Goal: Information Seeking & Learning: Find specific fact

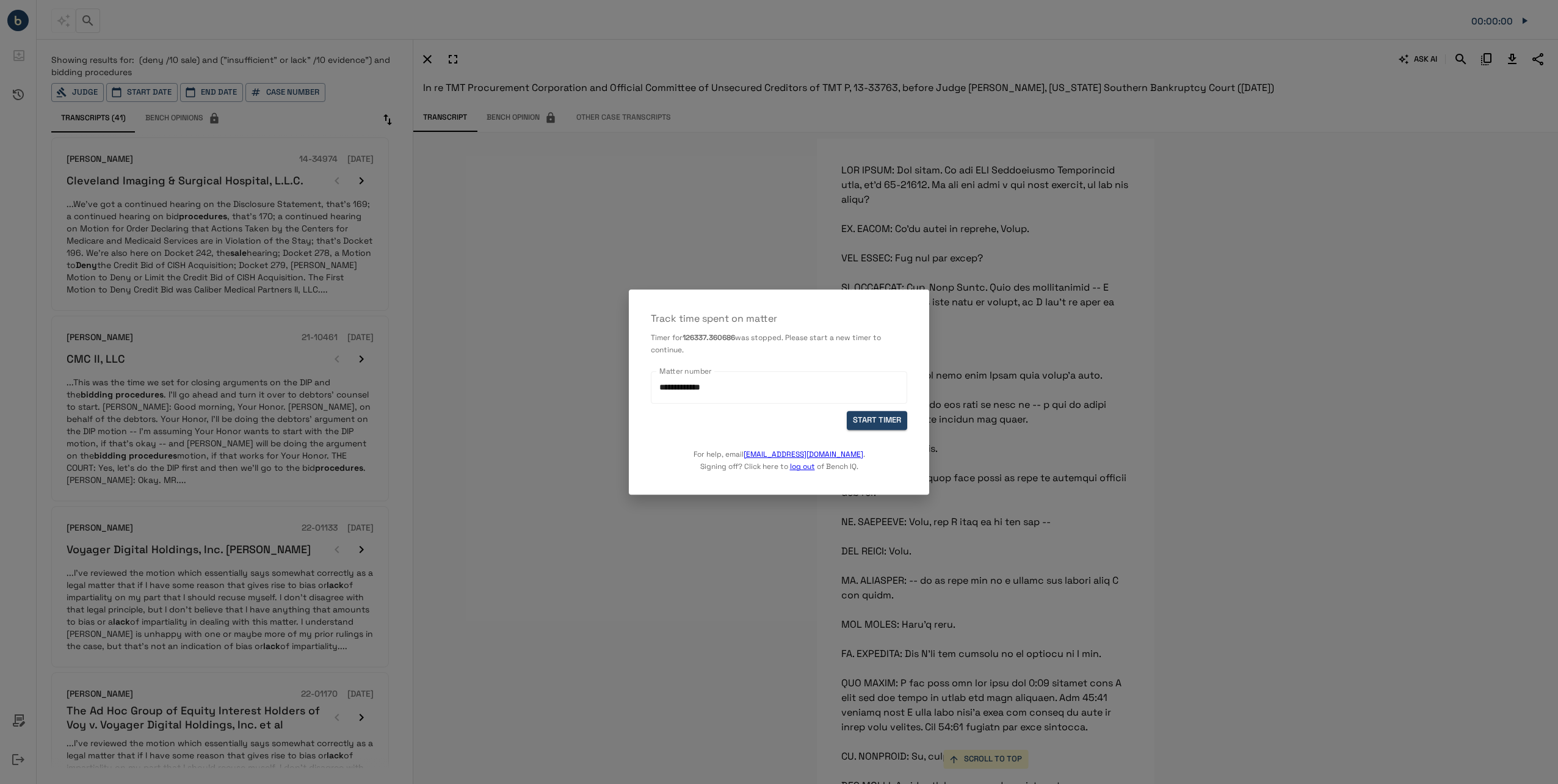
scroll to position [127578, 0]
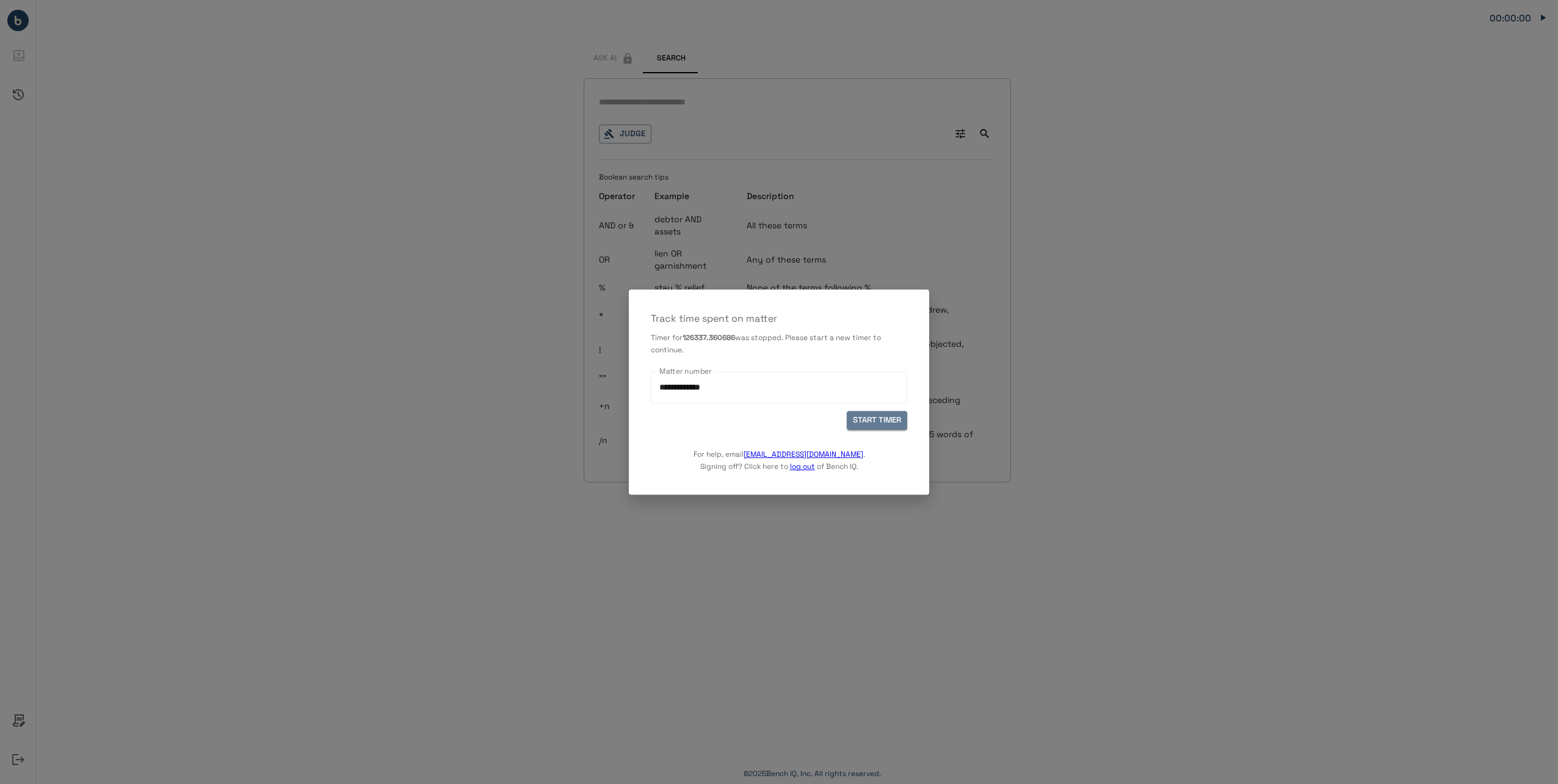
click at [882, 417] on button "START TIMER" at bounding box center [877, 420] width 60 height 19
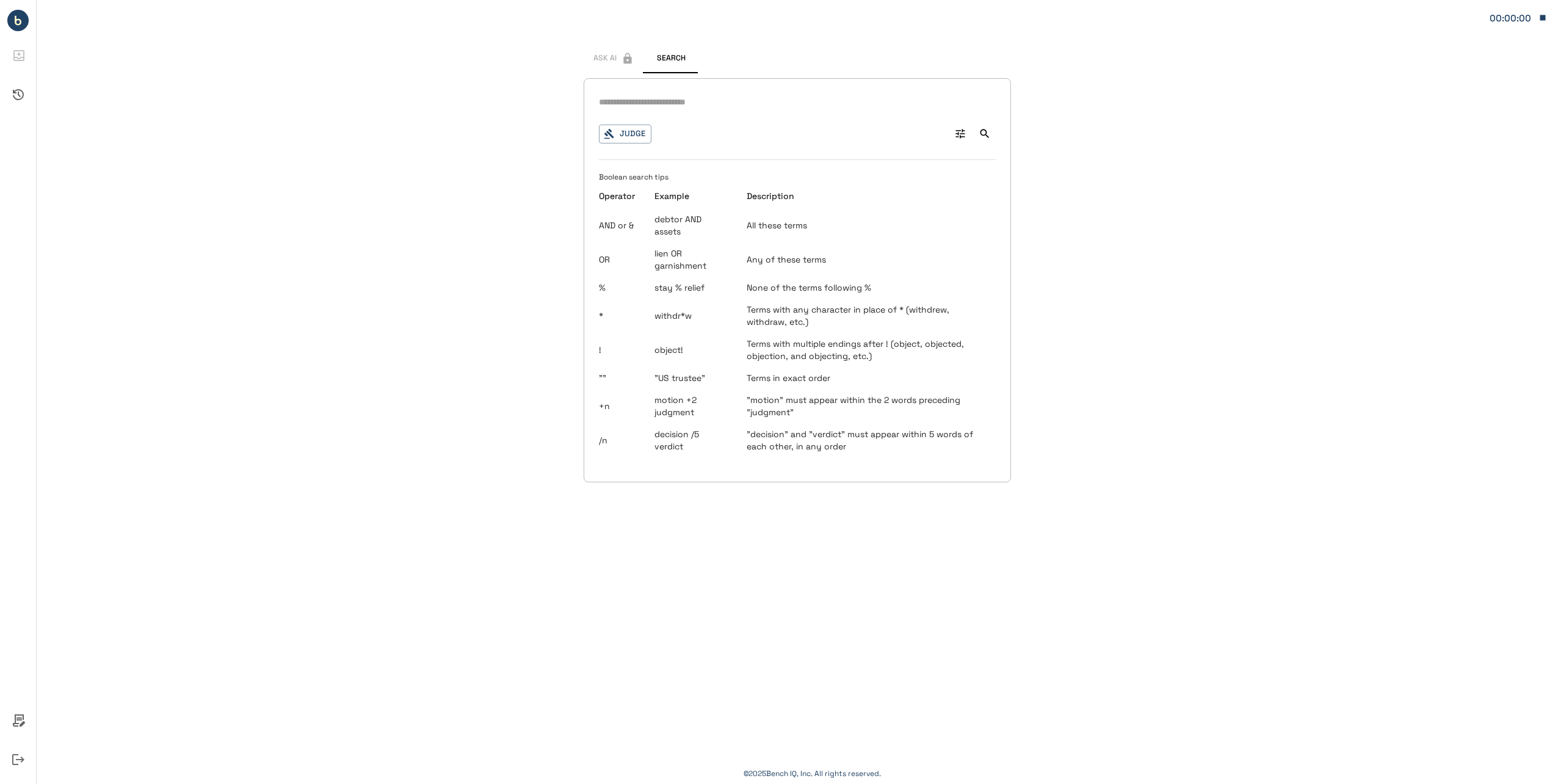
click at [690, 102] on input "text" at bounding box center [797, 102] width 397 height 18
click at [610, 133] on icon "button" at bounding box center [609, 134] width 11 height 11
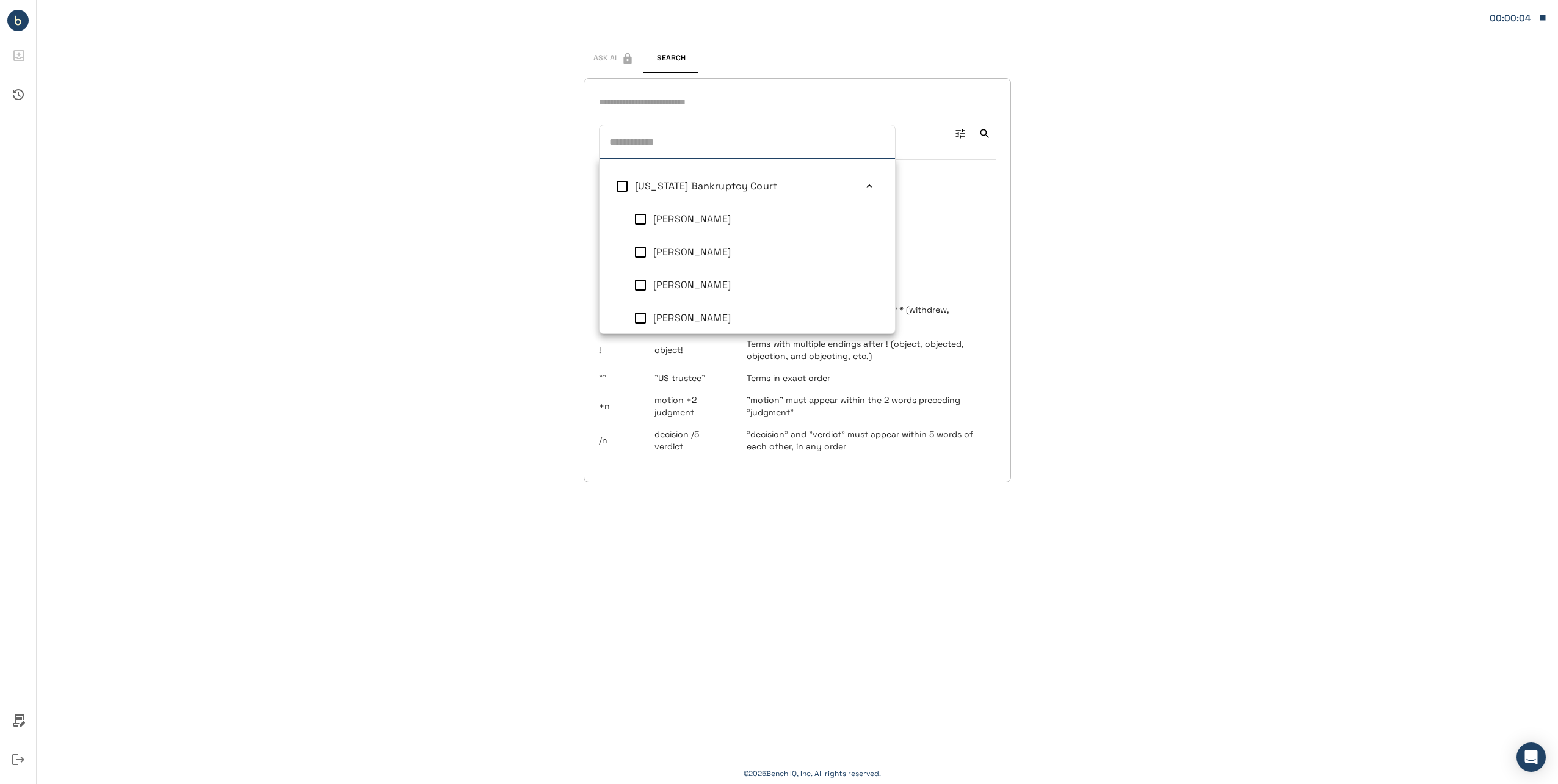
scroll to position [671, 0]
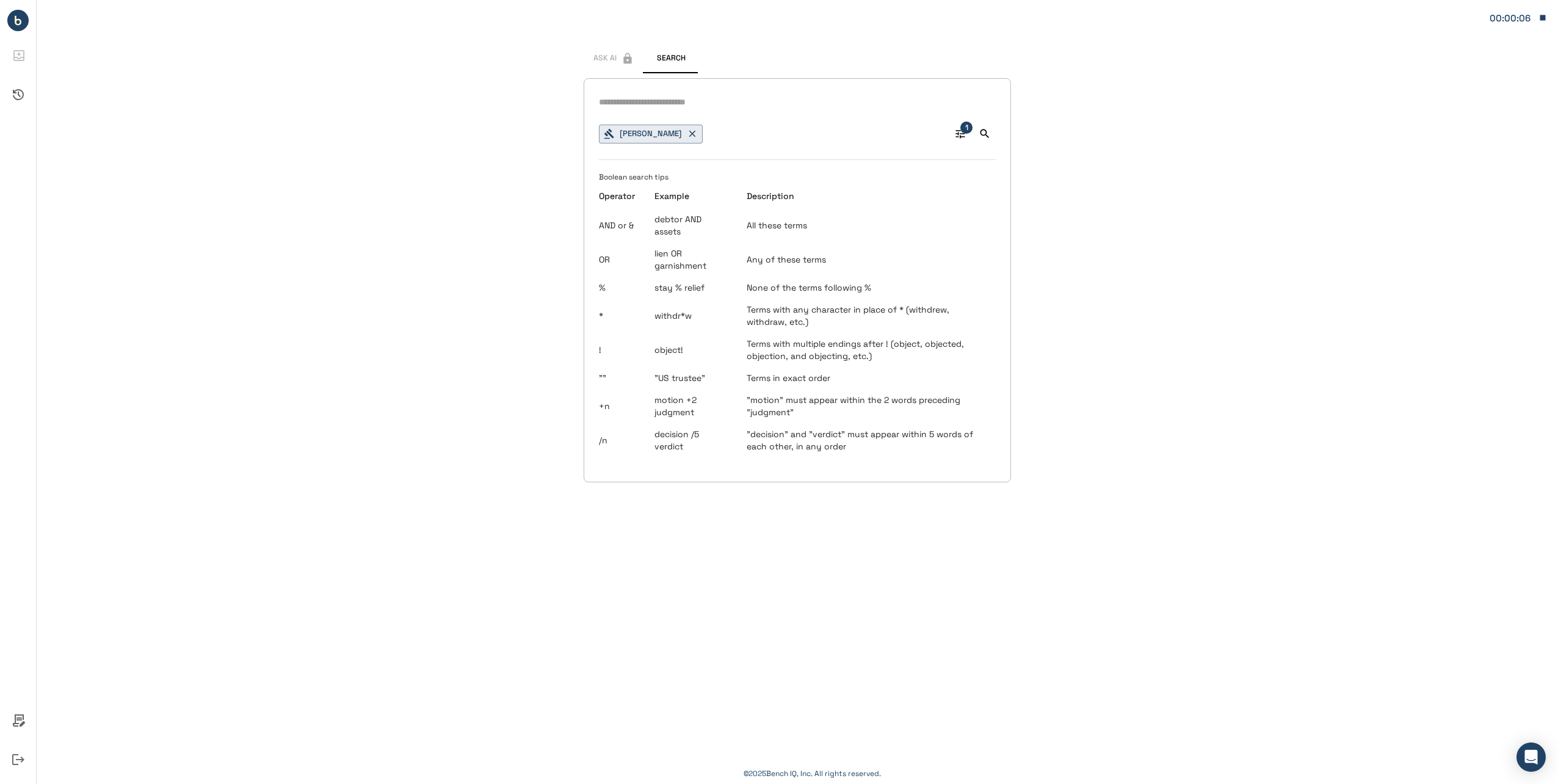
click at [717, 108] on input "text" at bounding box center [797, 102] width 397 height 18
type input "**********"
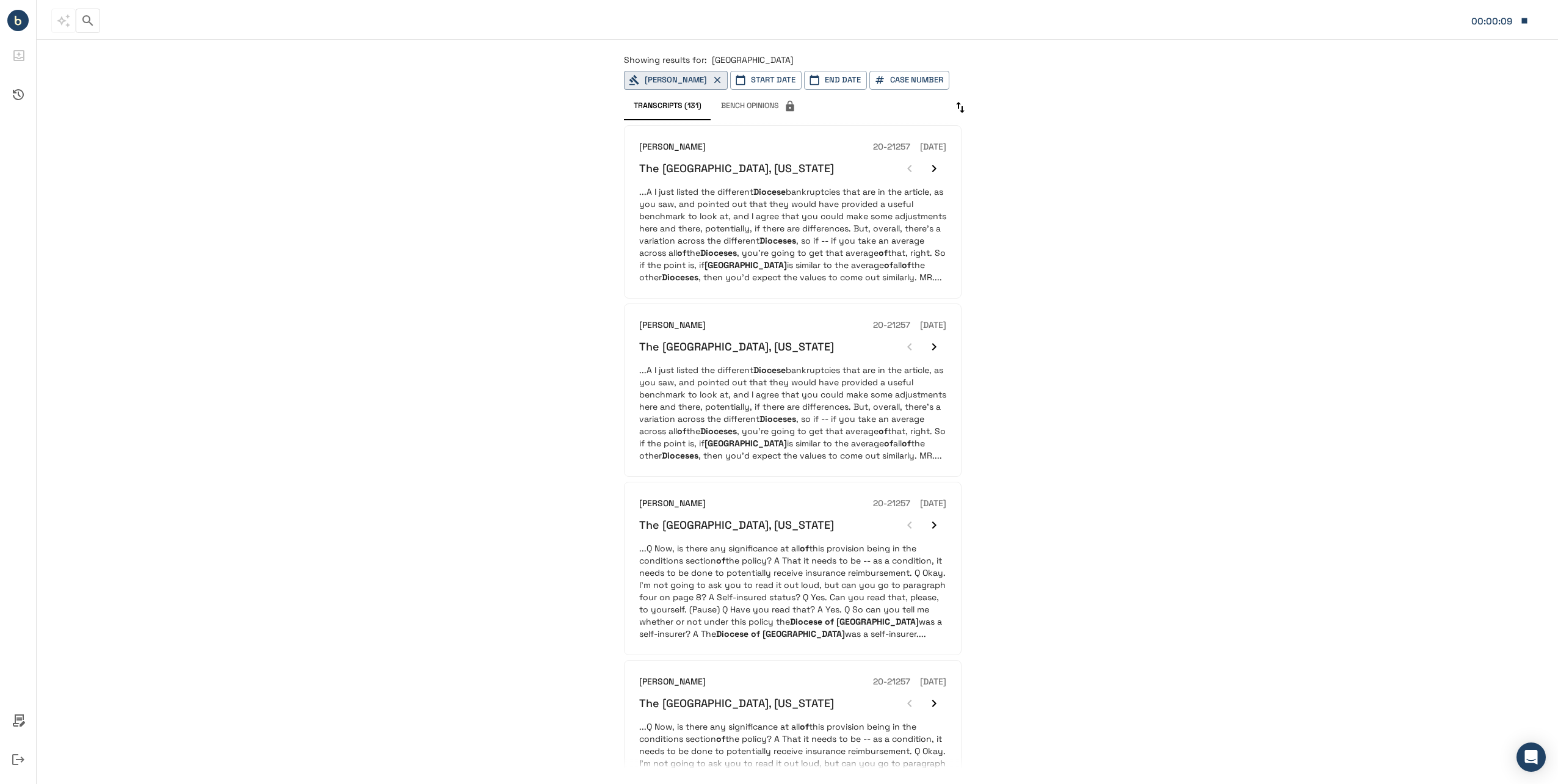
click at [793, 77] on button "Start Date" at bounding box center [765, 80] width 71 height 19
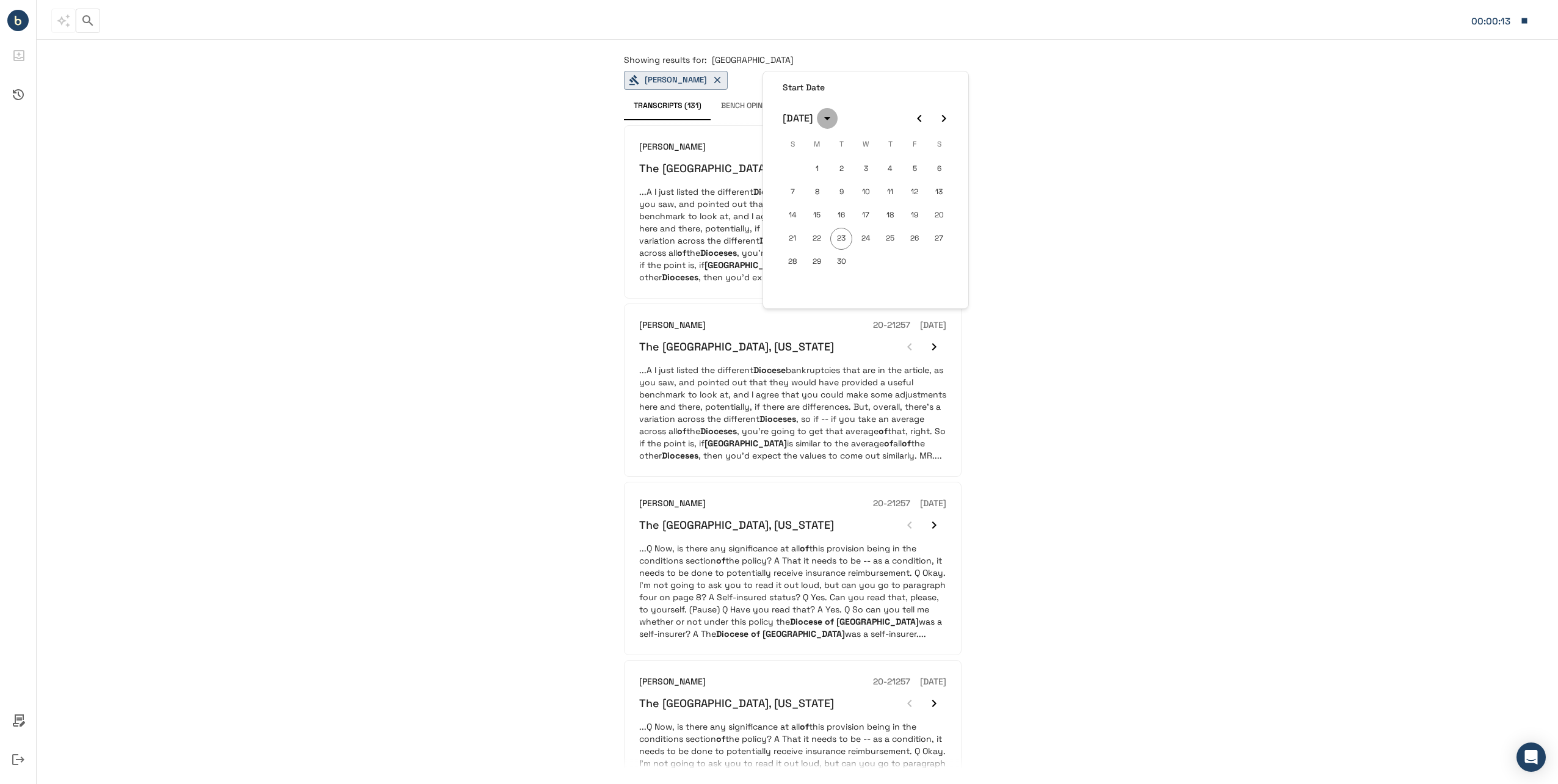
click at [834, 122] on icon "calendar view is open, switch to year view" at bounding box center [827, 118] width 15 height 15
click at [908, 189] on button "2022" at bounding box center [929, 188] width 44 height 22
click at [916, 118] on icon "Previous month" at bounding box center [919, 118] width 15 height 15
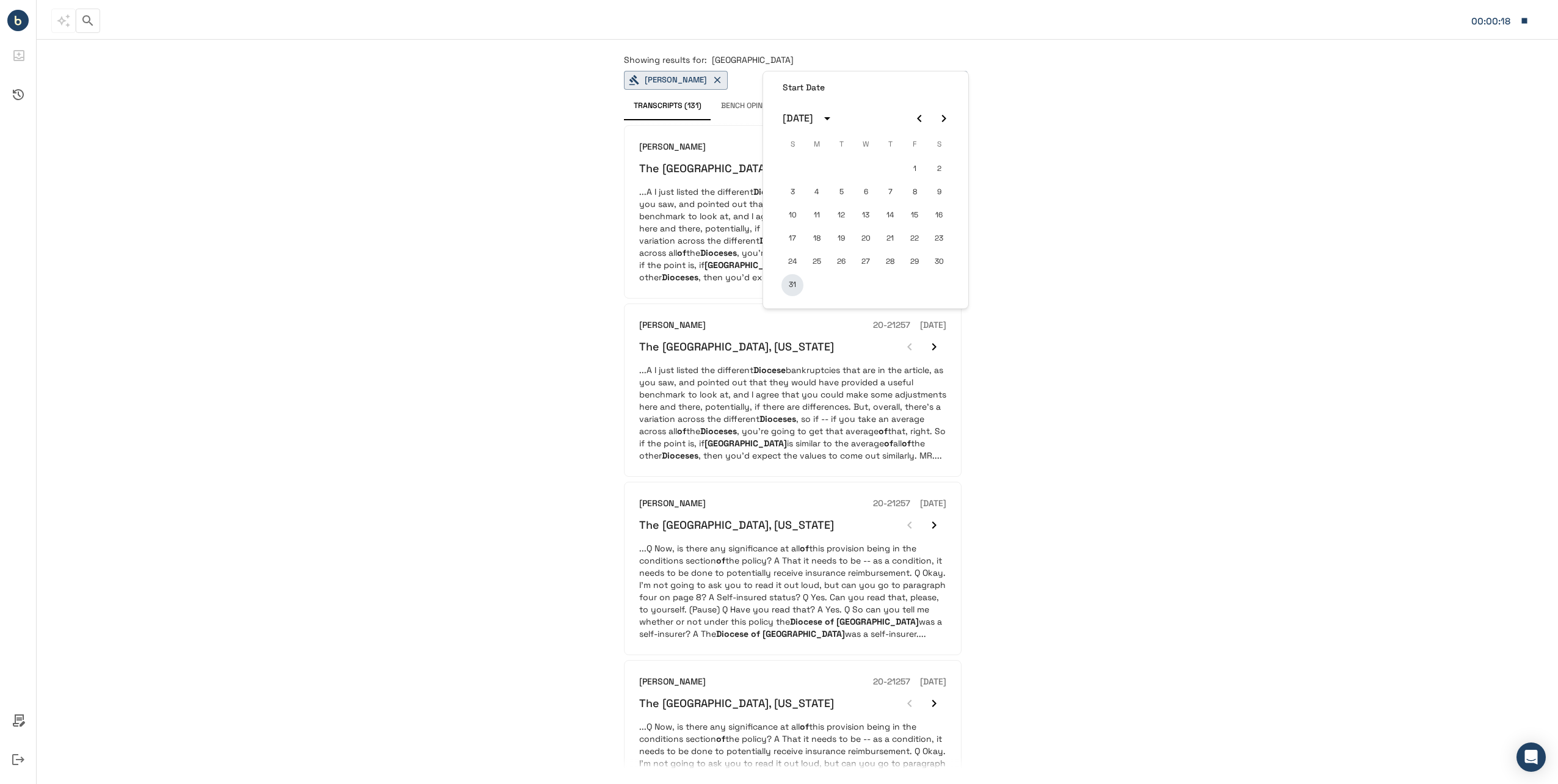
click at [793, 284] on button "31" at bounding box center [792, 285] width 22 height 22
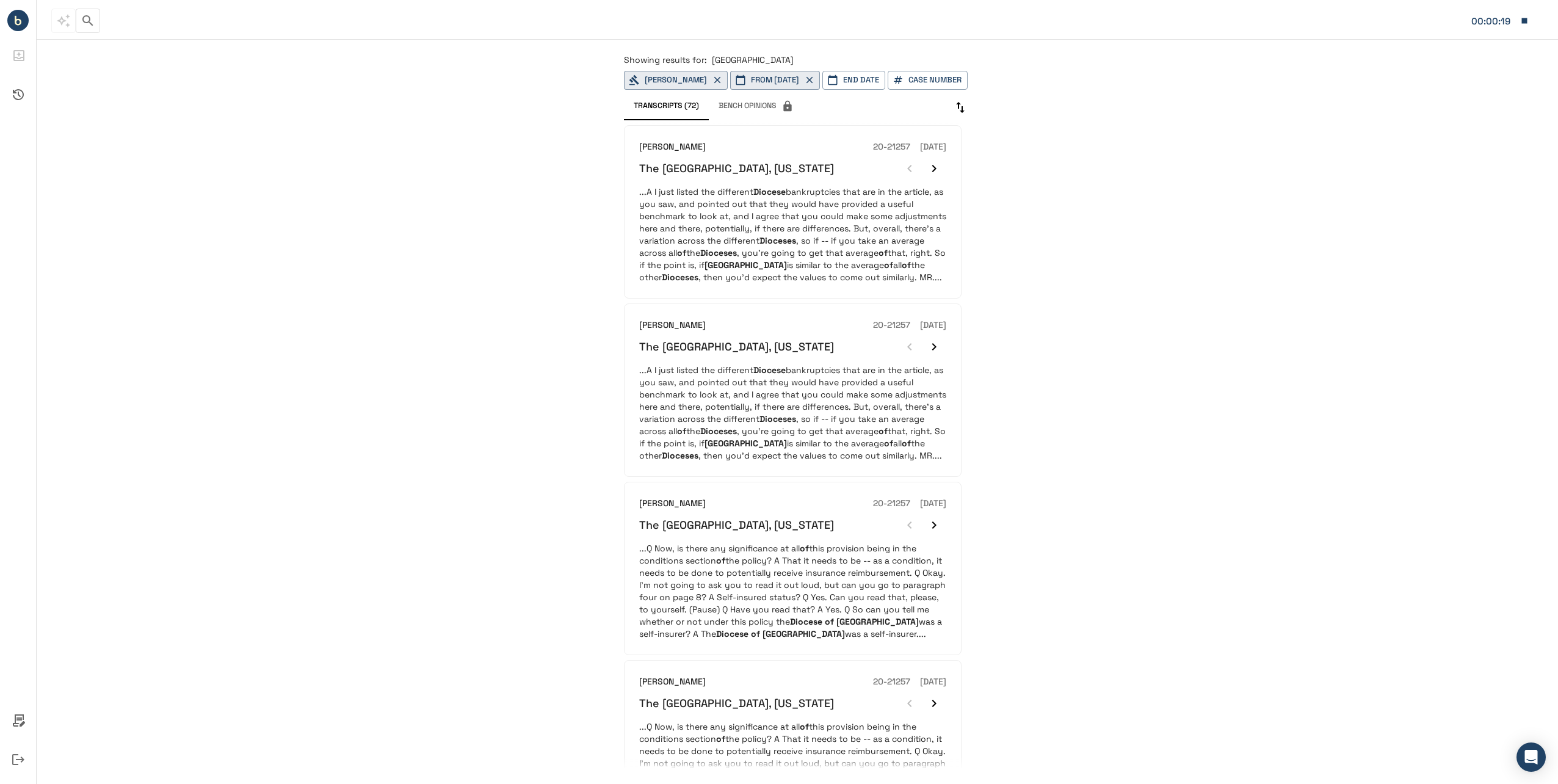
click at [885, 80] on button "End Date" at bounding box center [853, 80] width 63 height 19
click at [1025, 114] on icon "Previous month" at bounding box center [1029, 118] width 15 height 15
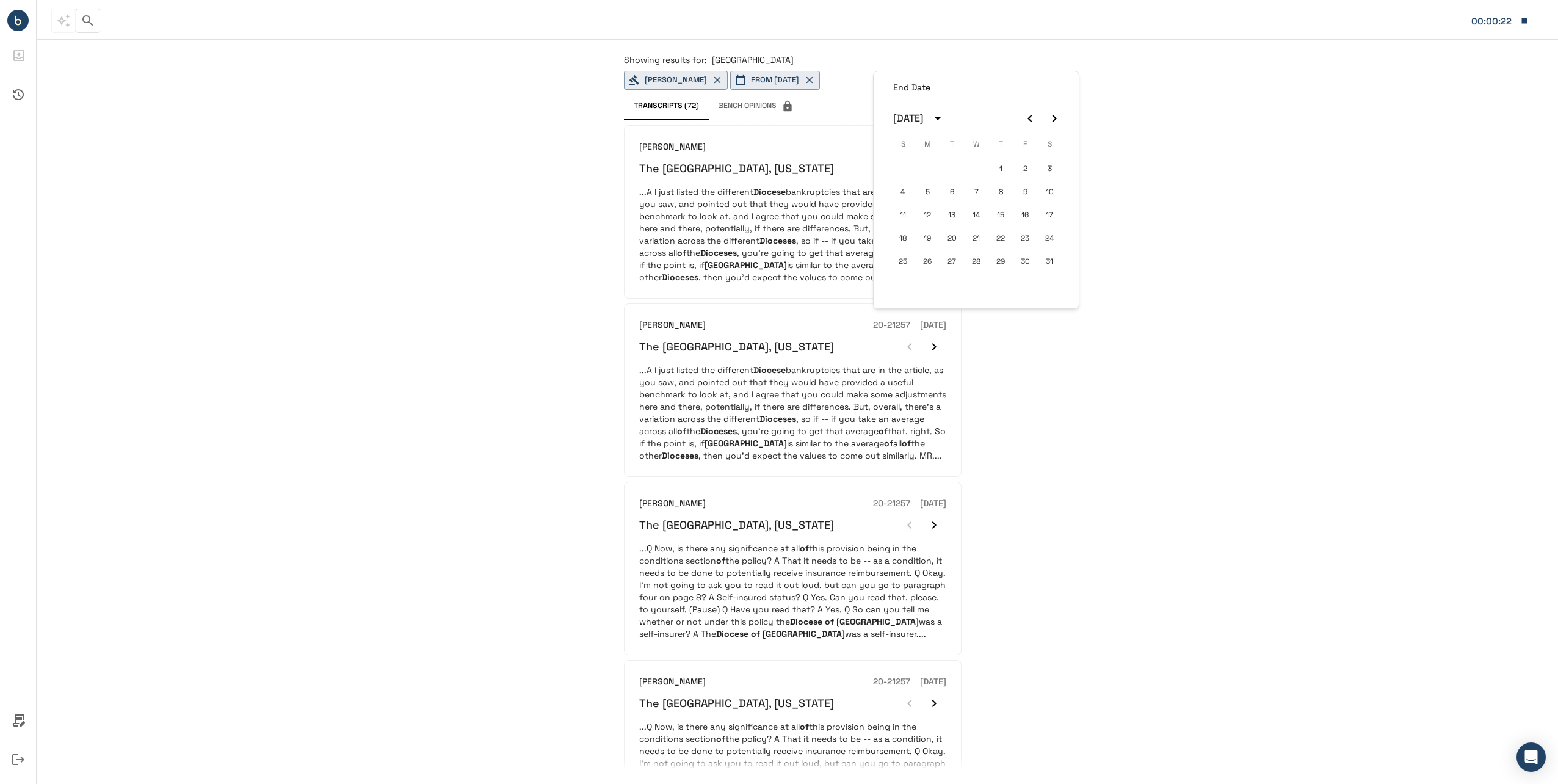
click at [923, 121] on div "May 2025" at bounding box center [908, 118] width 30 height 15
click at [967, 146] on button "2023" at bounding box center [976, 147] width 44 height 22
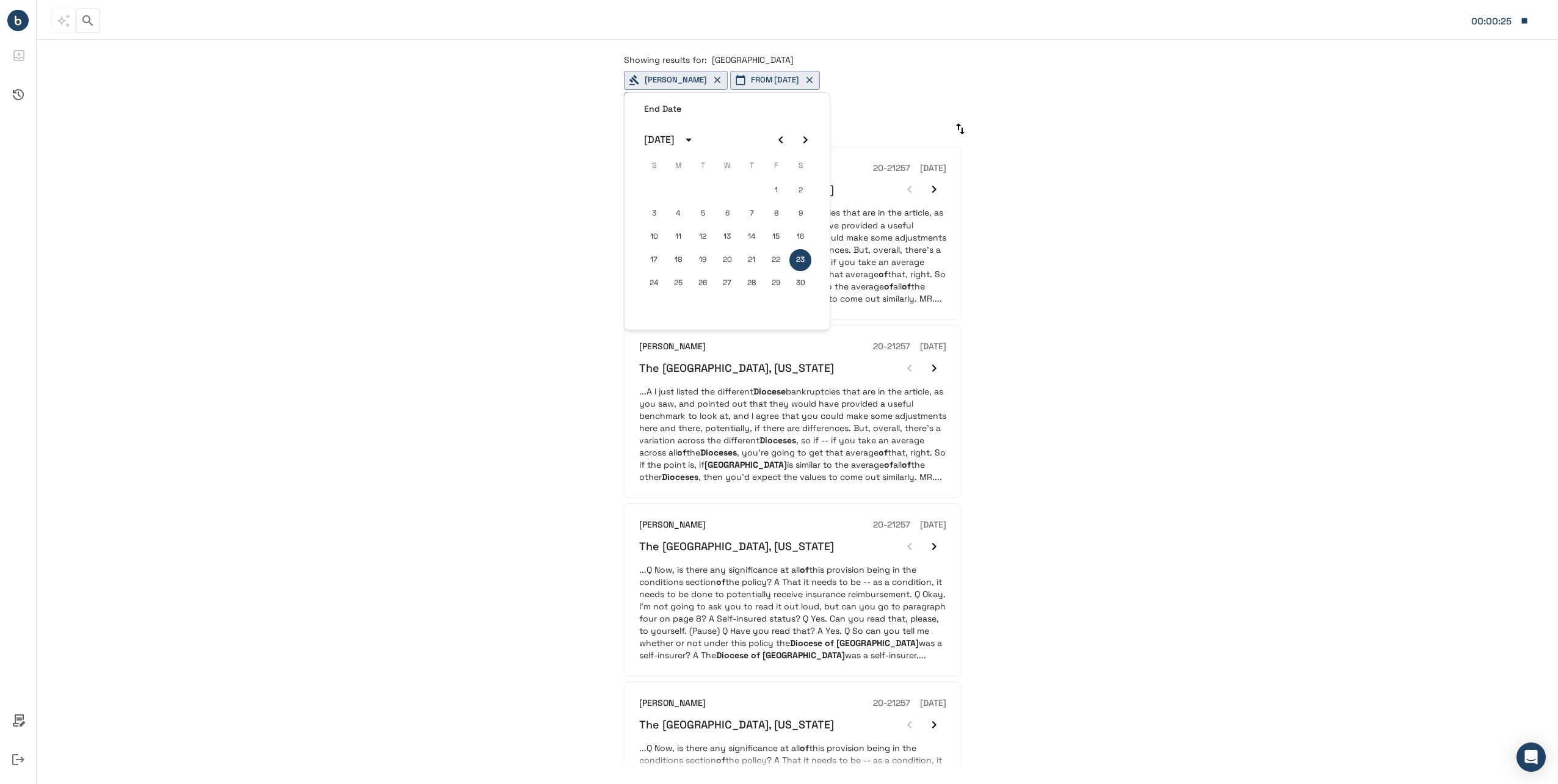
click at [782, 142] on icon "Previous month" at bounding box center [780, 139] width 15 height 15
click at [752, 191] on button "1" at bounding box center [752, 190] width 22 height 22
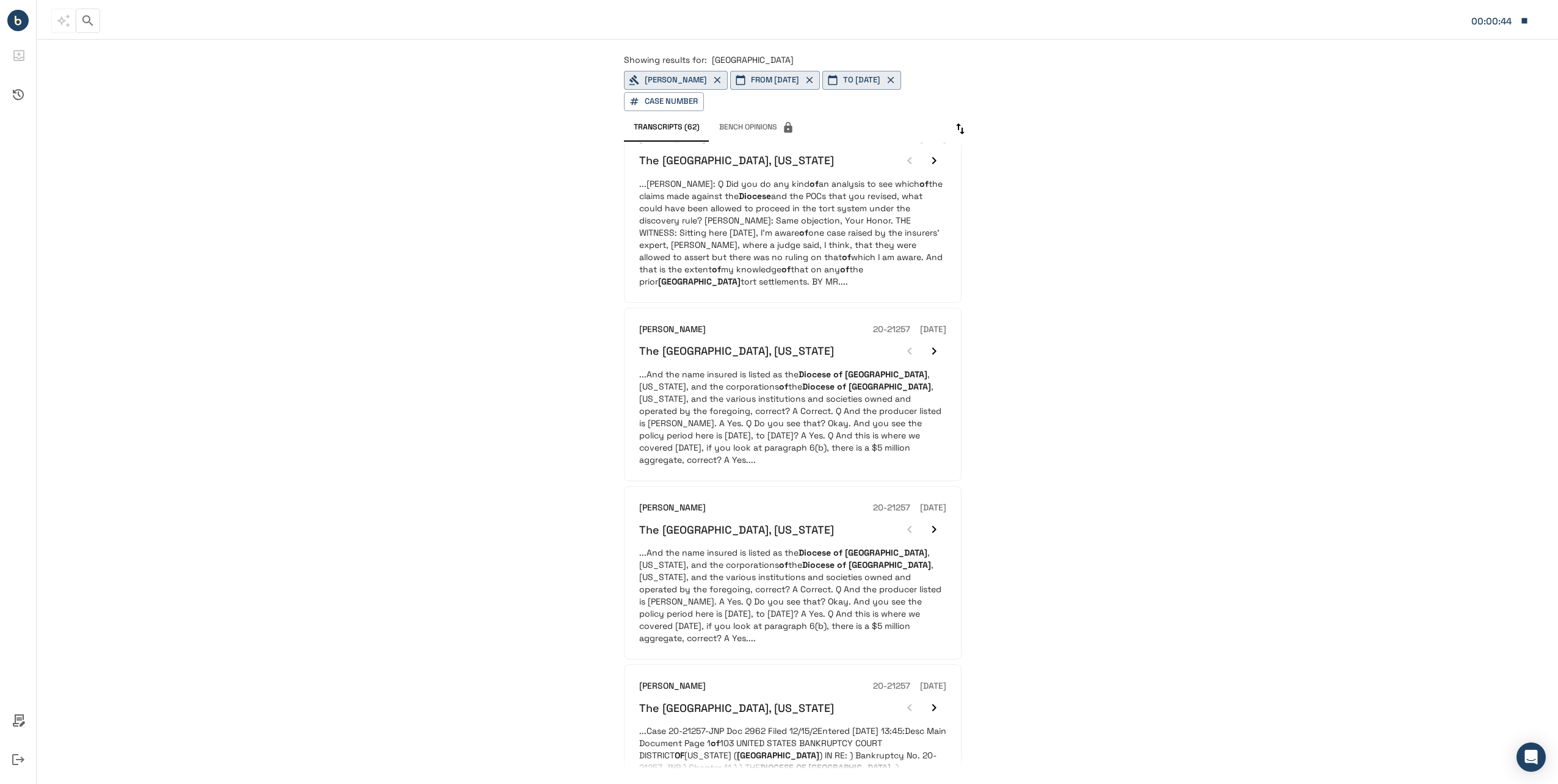
scroll to position [1138, 0]
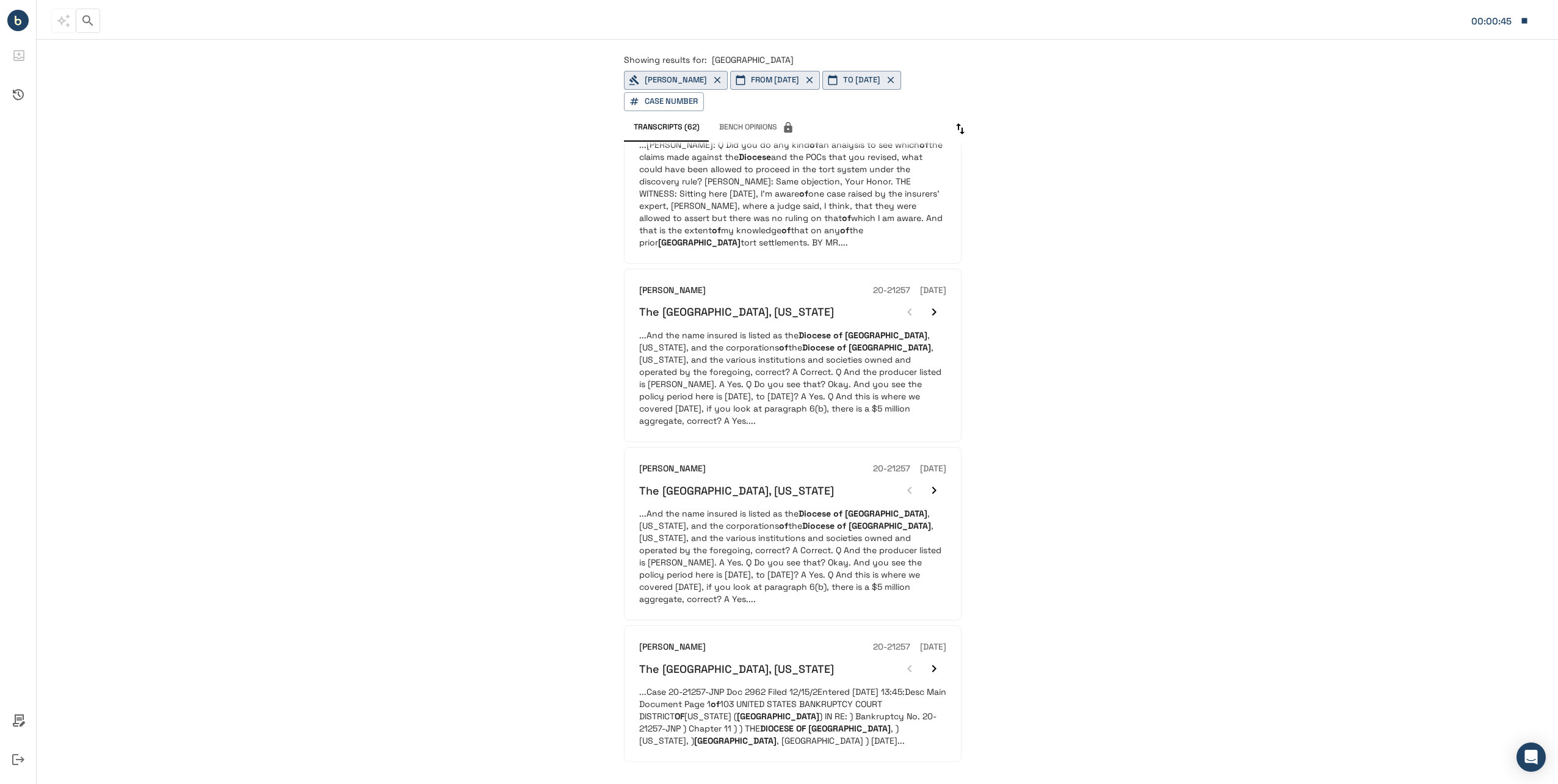
click at [686, 772] on button "2" at bounding box center [681, 782] width 19 height 19
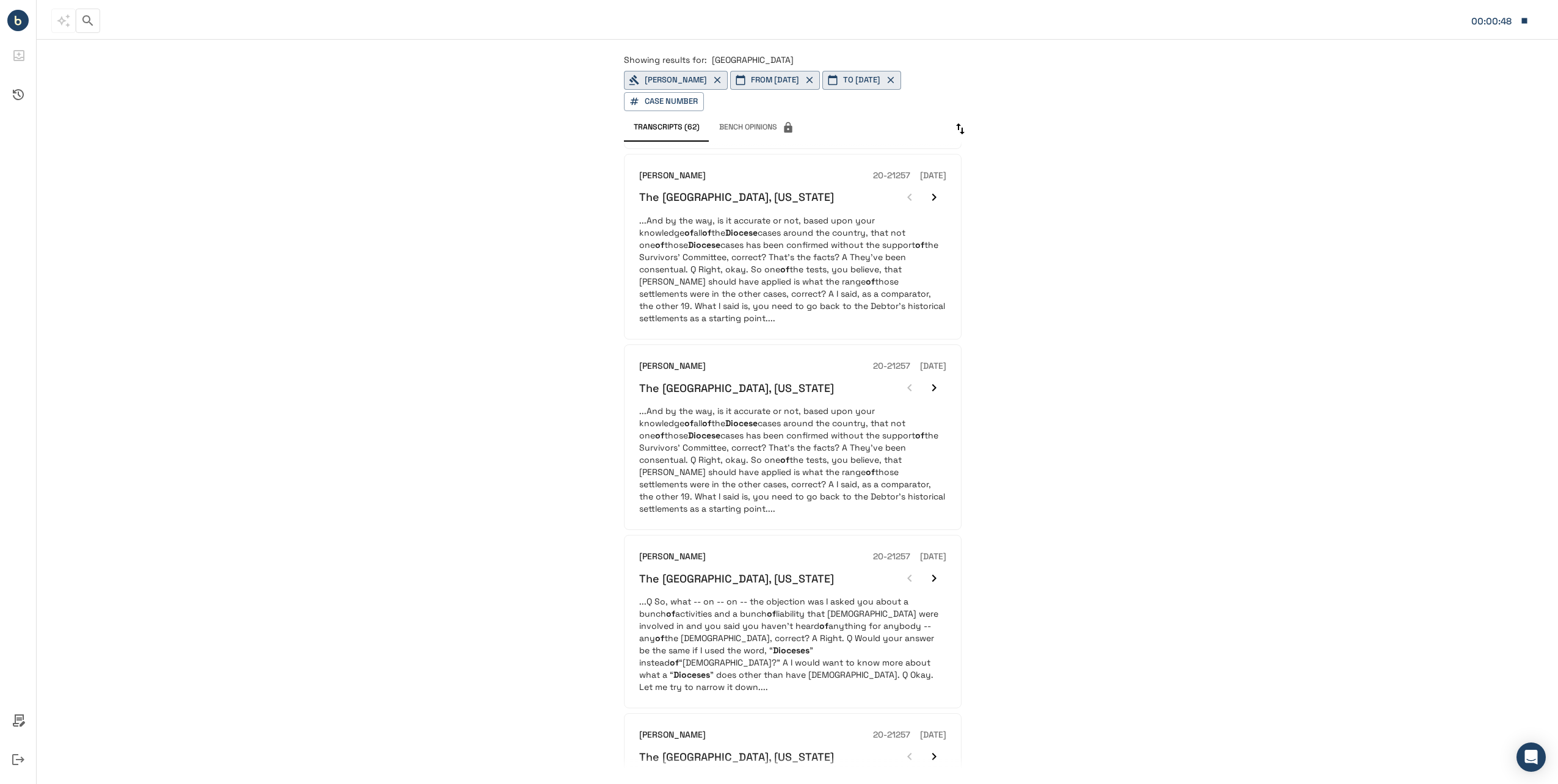
scroll to position [1174, 0]
